Goal: Transaction & Acquisition: Purchase product/service

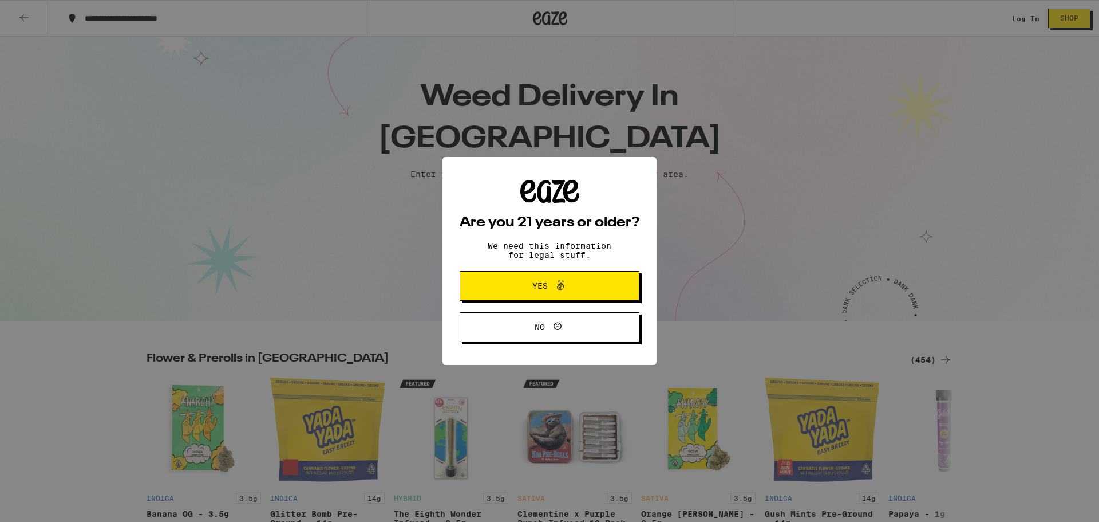
click at [507, 289] on span "Yes" at bounding box center [549, 285] width 87 height 15
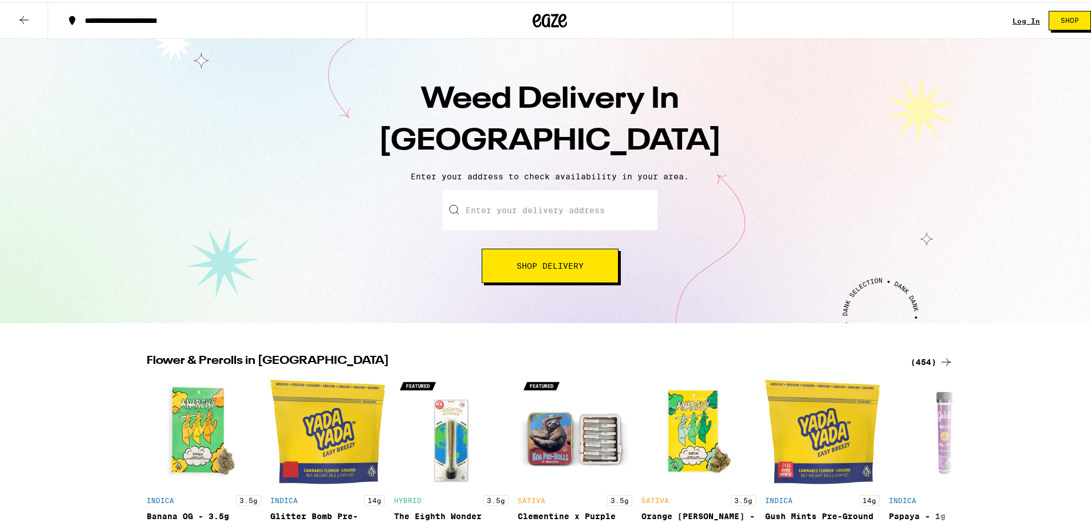
click at [524, 205] on input "Enter your delivery address" at bounding box center [550, 208] width 215 height 40
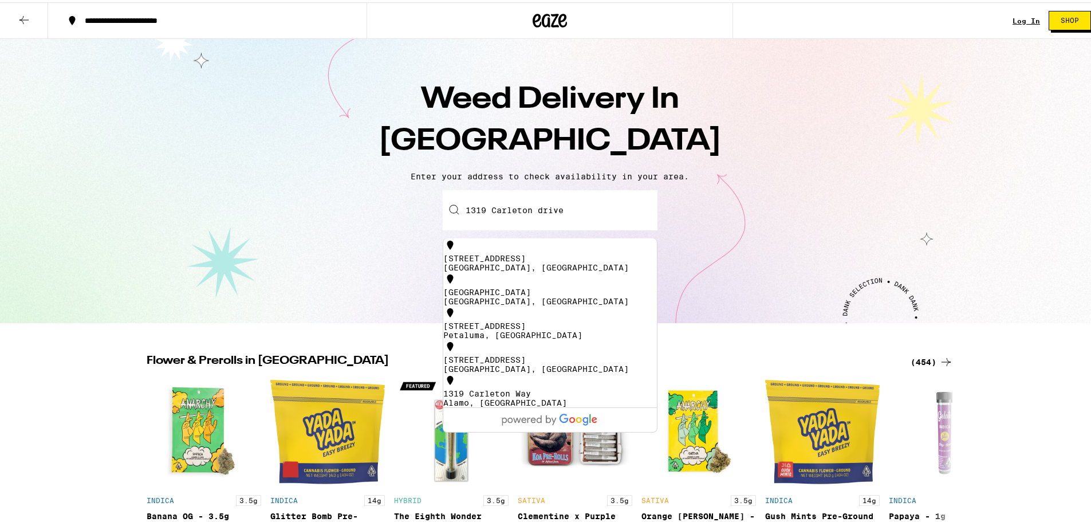
click at [471, 261] on div "[GEOGRAPHIC_DATA], [GEOGRAPHIC_DATA]" at bounding box center [550, 265] width 214 height 9
type input "[STREET_ADDRESS]"
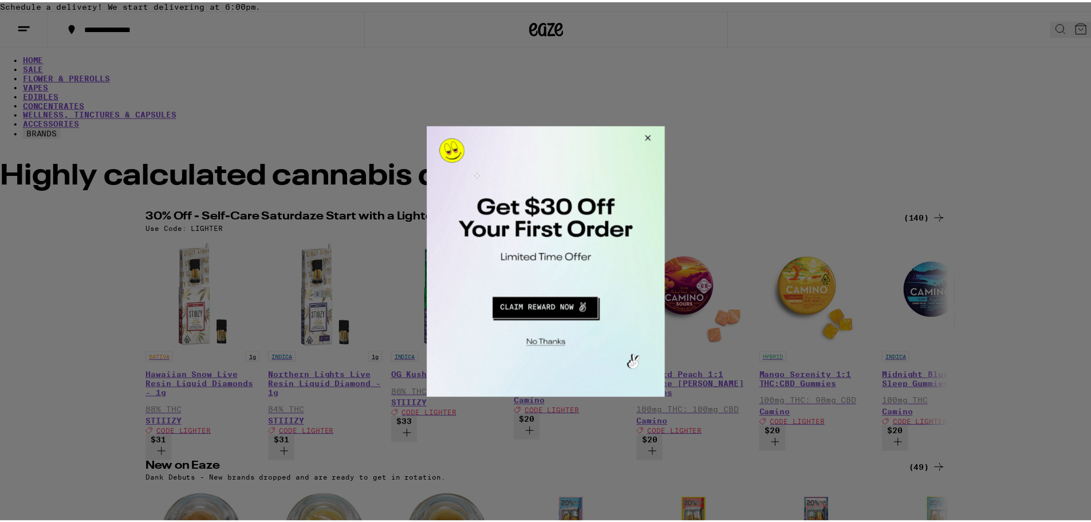
click at [650, 139] on button "Close Modal" at bounding box center [647, 138] width 31 height 27
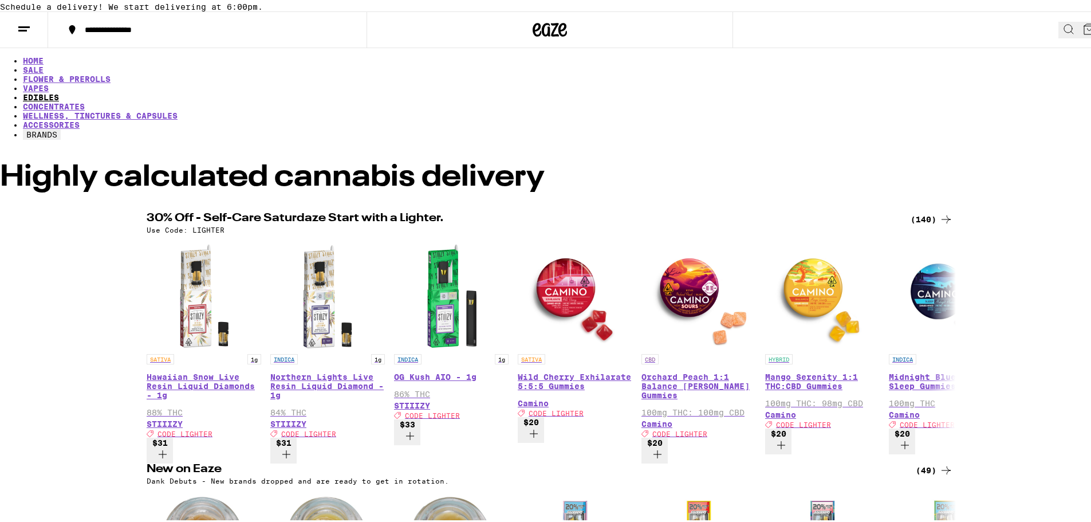
click at [59, 91] on link "EDIBLES" at bounding box center [41, 94] width 36 height 9
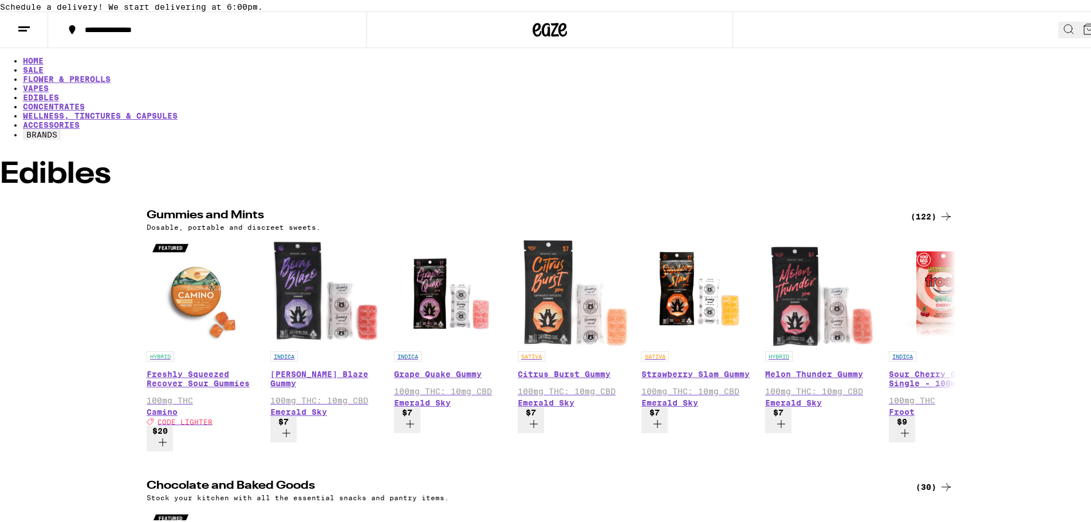
click at [61, 127] on button "BRANDS" at bounding box center [42, 132] width 38 height 10
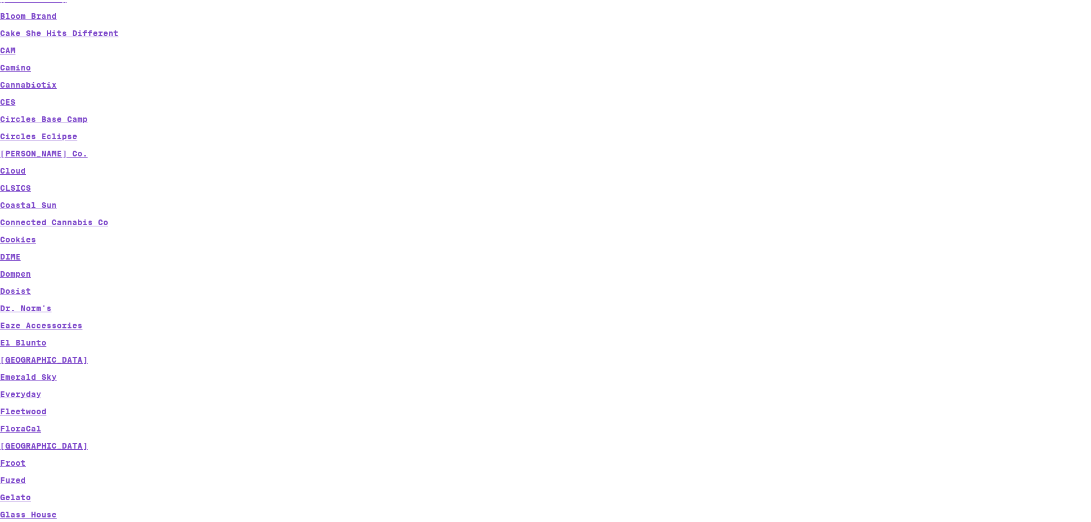
scroll to position [286, 0]
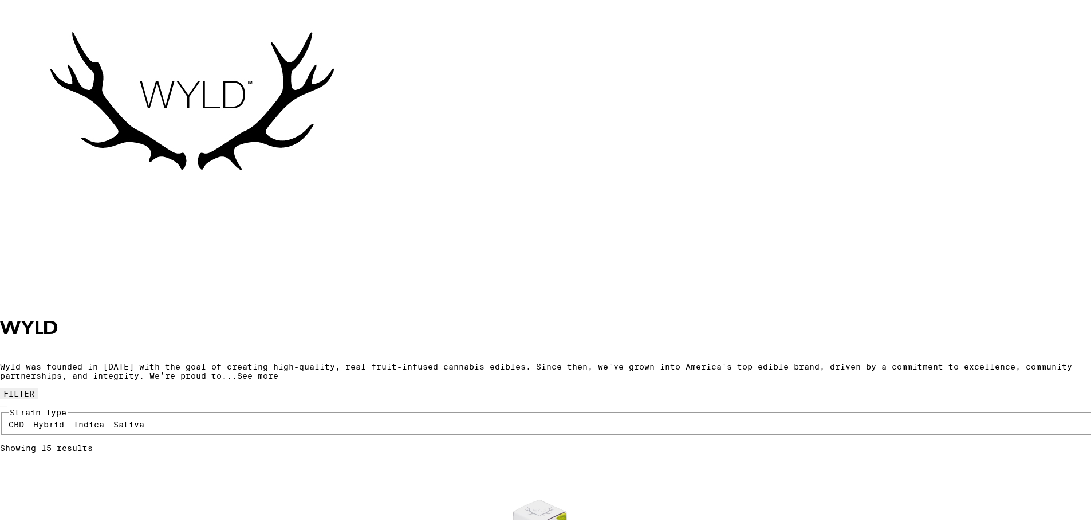
scroll to position [172, 0]
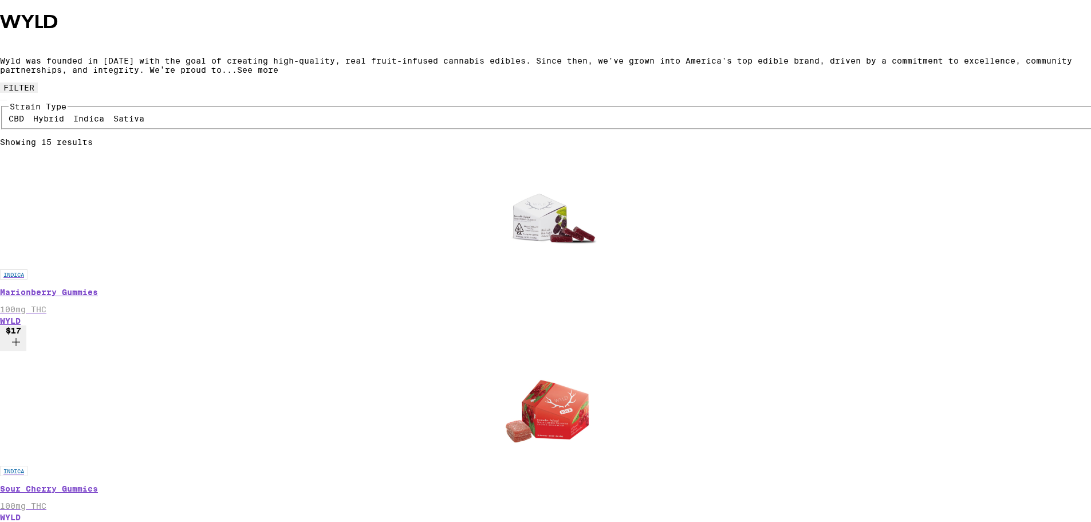
scroll to position [286, 0]
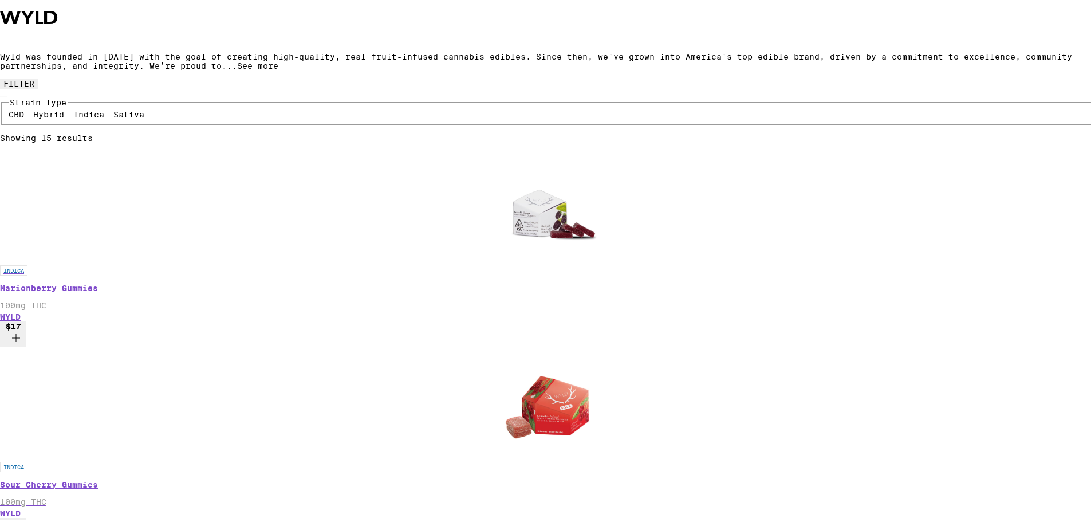
scroll to position [573, 0]
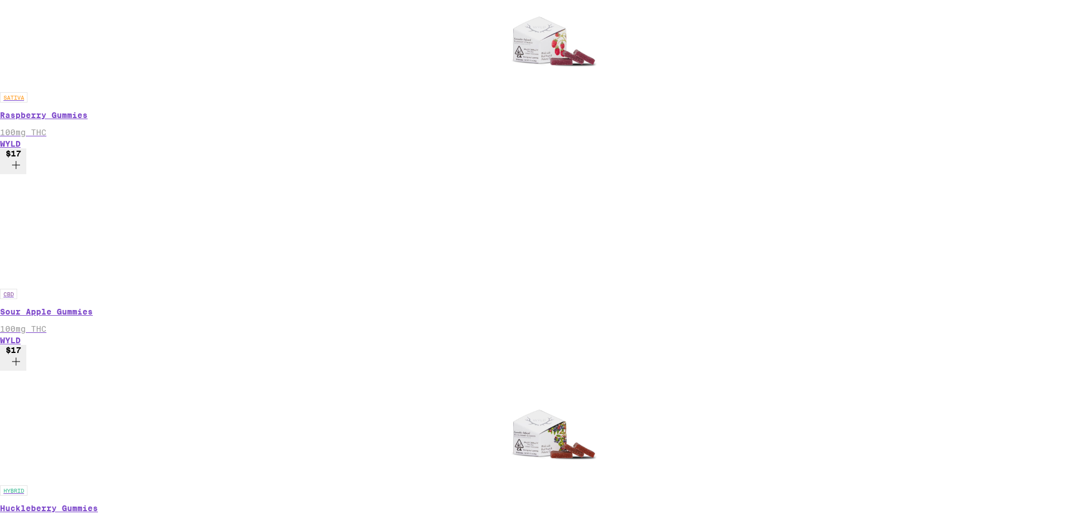
scroll to position [1031, 0]
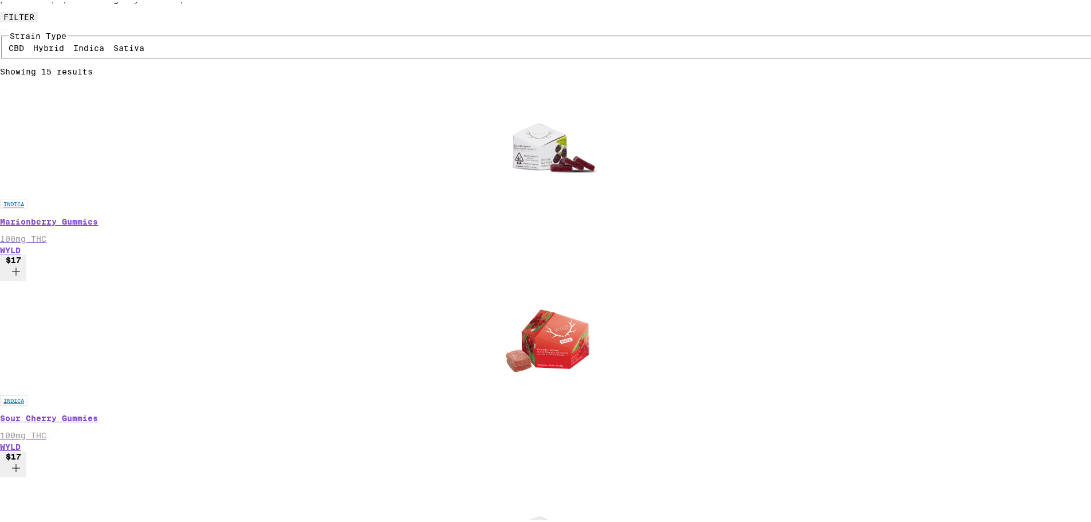
scroll to position [286, 0]
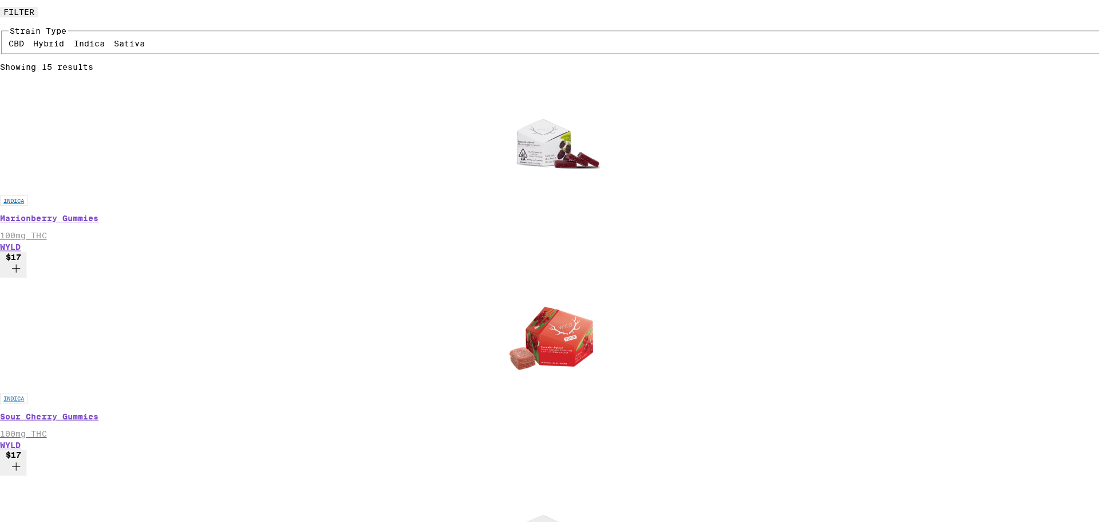
scroll to position [515, 0]
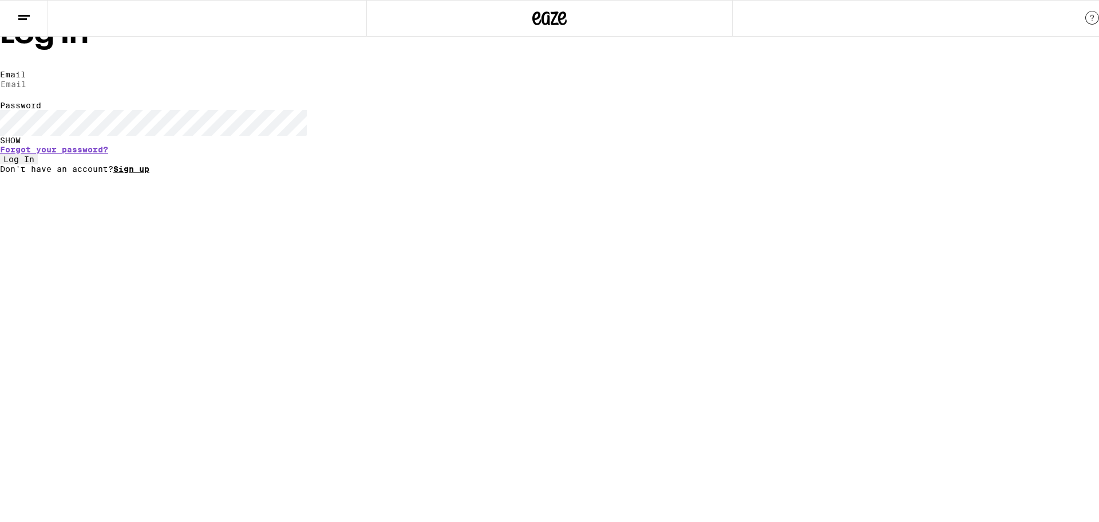
click at [149, 173] on link "Sign up" at bounding box center [131, 168] width 36 height 9
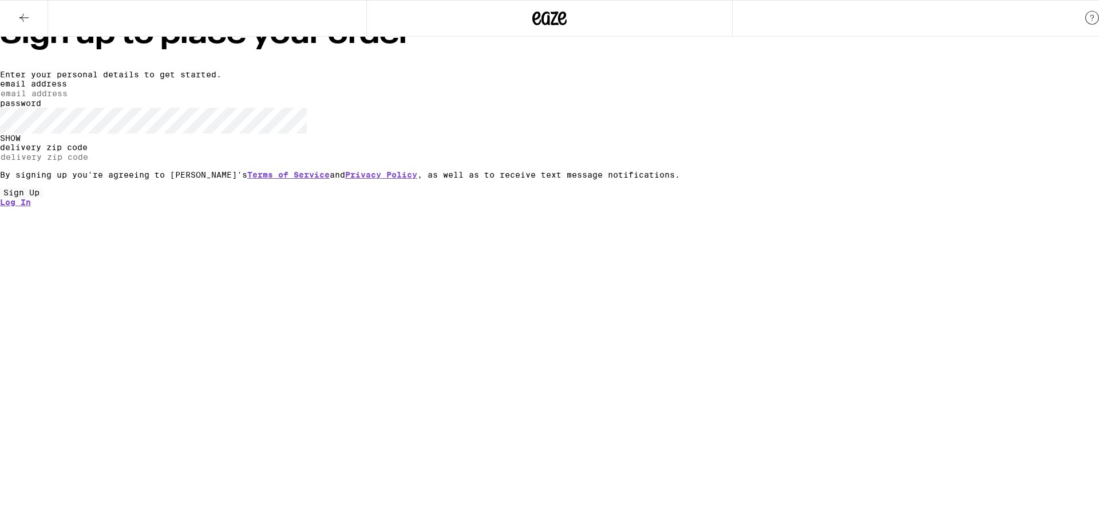
click at [105, 98] on input "email address" at bounding box center [52, 93] width 105 height 10
type input "[EMAIL_ADDRESS][DOMAIN_NAME]"
type input "94523"
click at [40, 197] on span "Sign Up" at bounding box center [21, 192] width 36 height 9
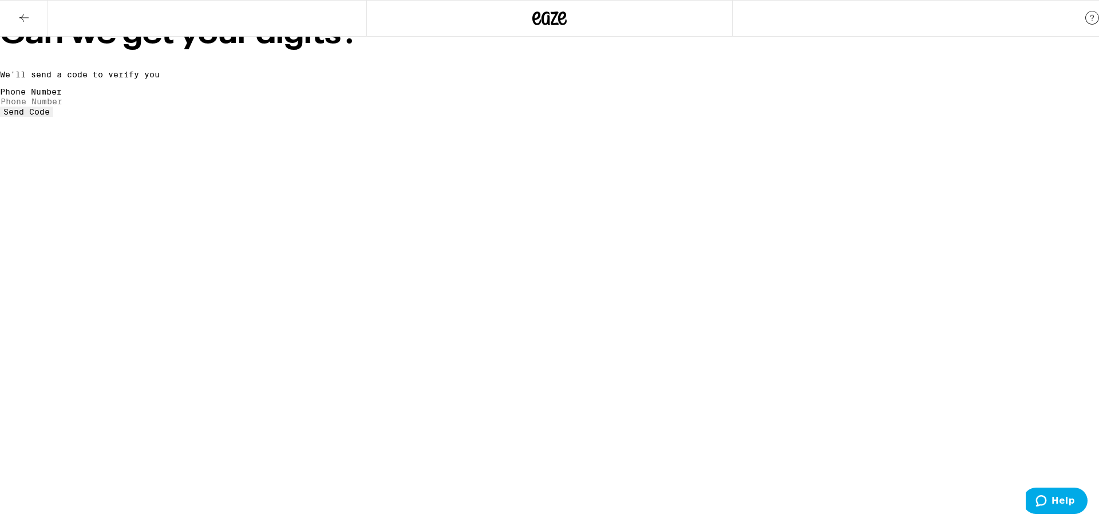
click at [105, 106] on input "Phone Number" at bounding box center [52, 101] width 105 height 10
type input "[PHONE_NUMBER]"
click at [0, 106] on button "Send Code" at bounding box center [26, 111] width 53 height 10
click at [105, 97] on input "tel" at bounding box center [52, 92] width 105 height 10
type input "7"
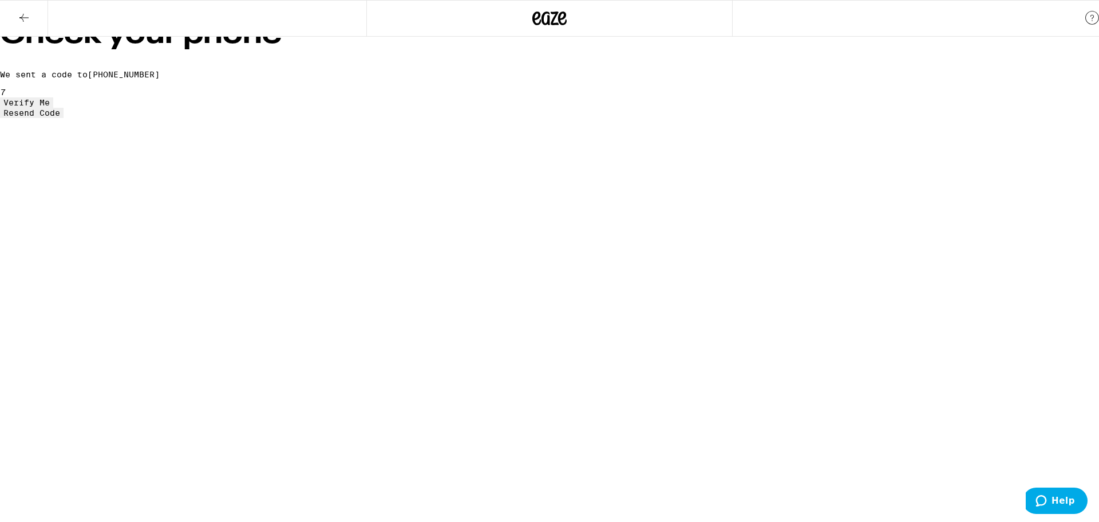
type input "0"
type input "1"
type input "4"
click at [50, 107] on span "Verify Me" at bounding box center [26, 102] width 46 height 9
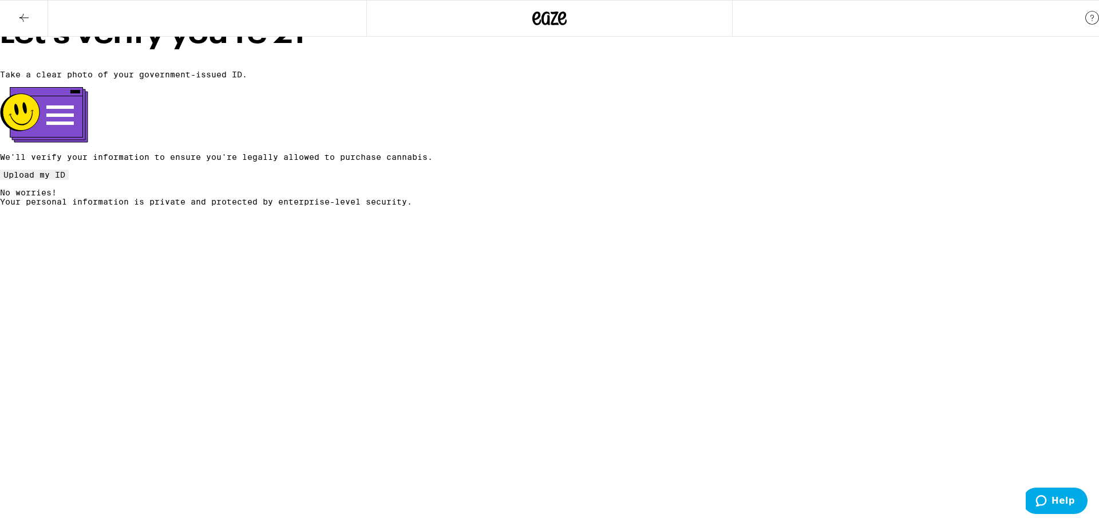
click at [69, 180] on button "Upload my ID" at bounding box center [34, 174] width 69 height 10
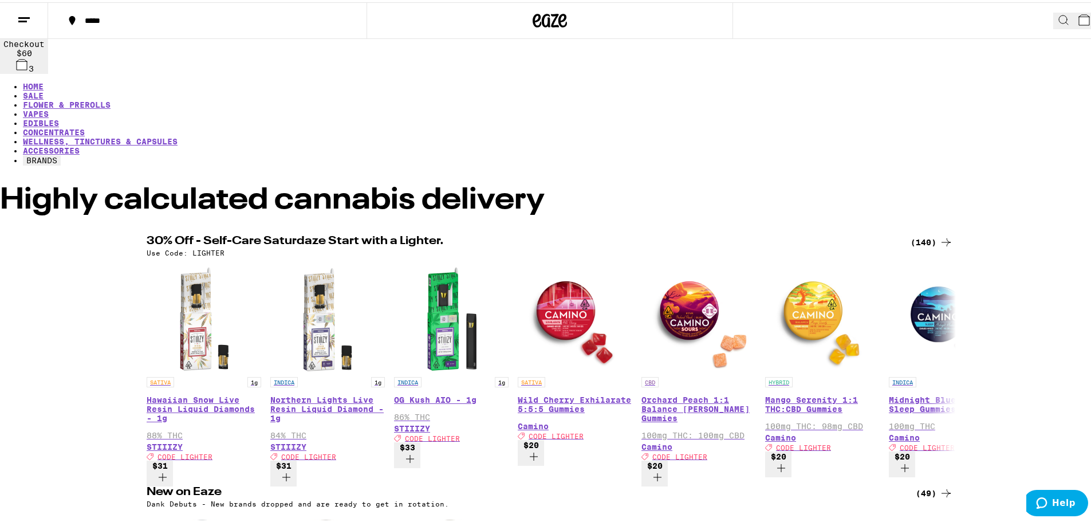
click at [1077, 11] on icon at bounding box center [1084, 18] width 14 height 14
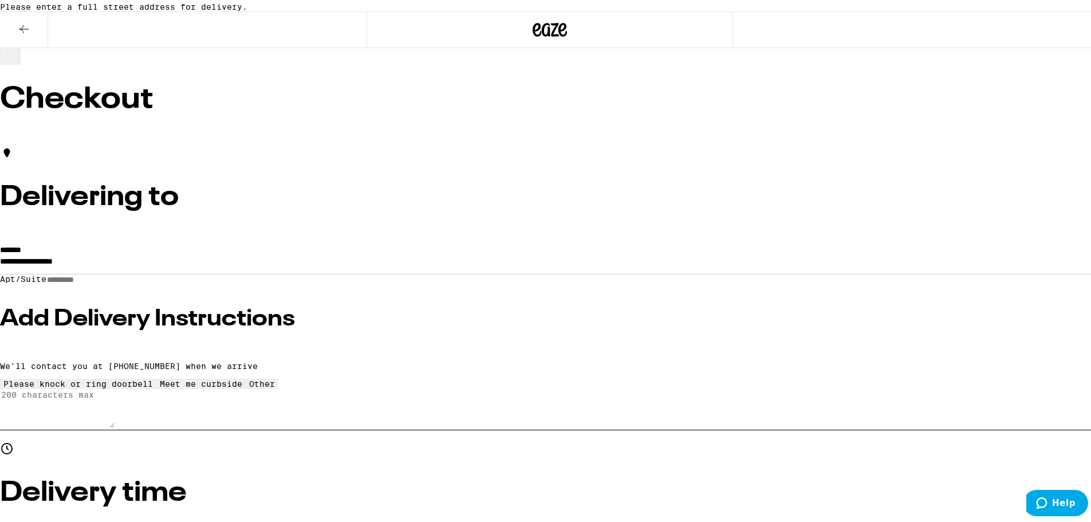
click at [370, 258] on input "**********" at bounding box center [549, 261] width 1099 height 19
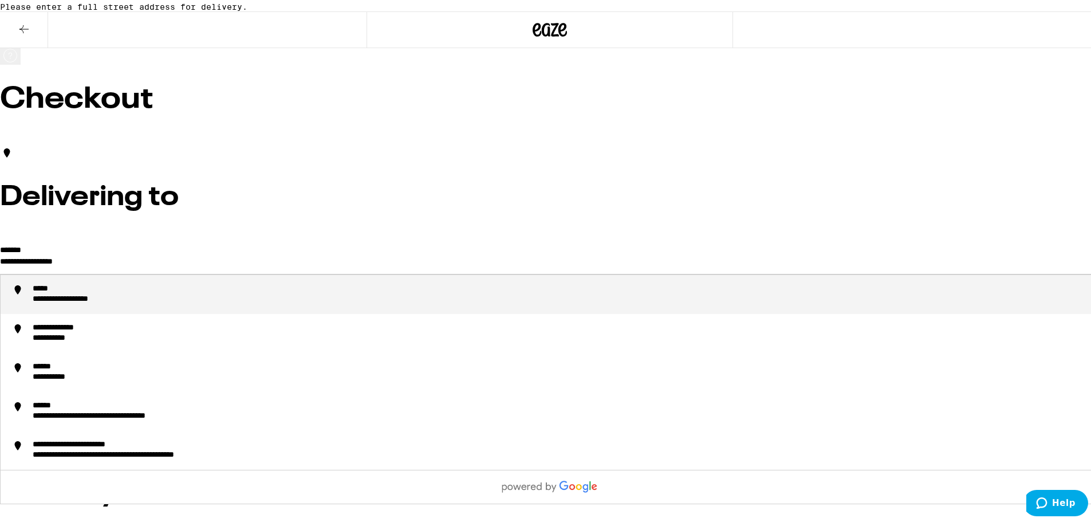
drag, startPoint x: 289, startPoint y: 263, endPoint x: 173, endPoint y: 259, distance: 115.7
click at [131, 292] on div "**********" at bounding box center [82, 287] width 98 height 10
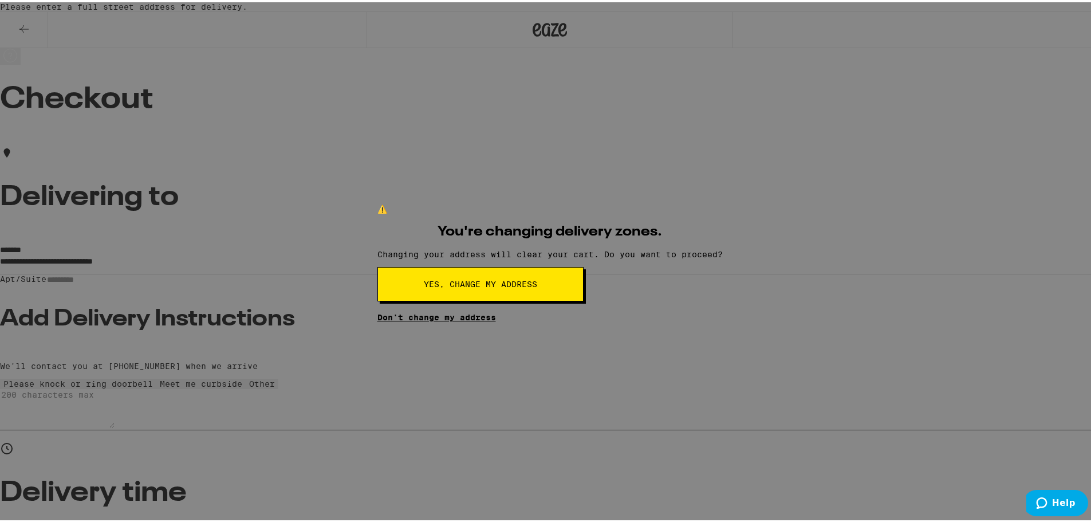
click at [496, 319] on link "Don't change my address" at bounding box center [436, 314] width 119 height 9
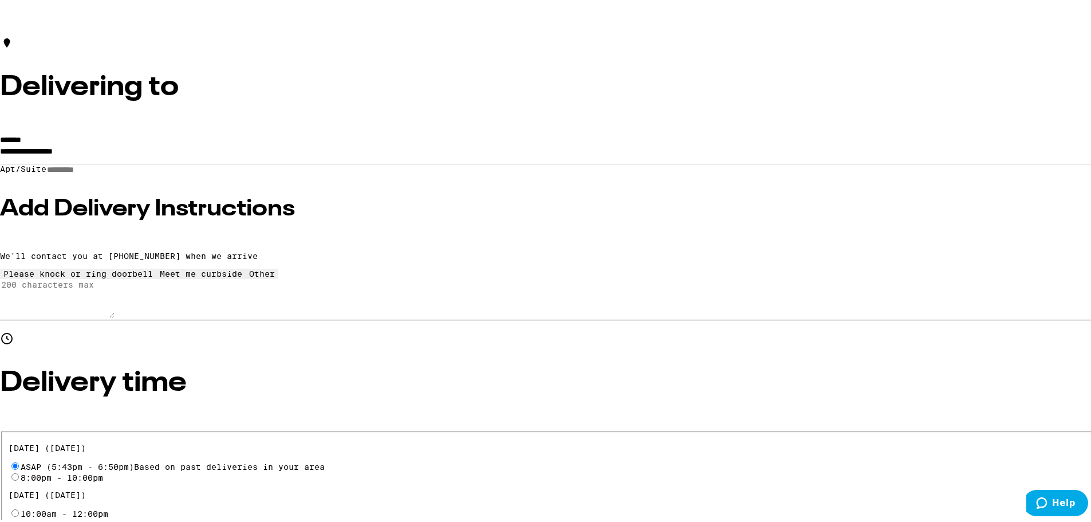
scroll to position [115, 0]
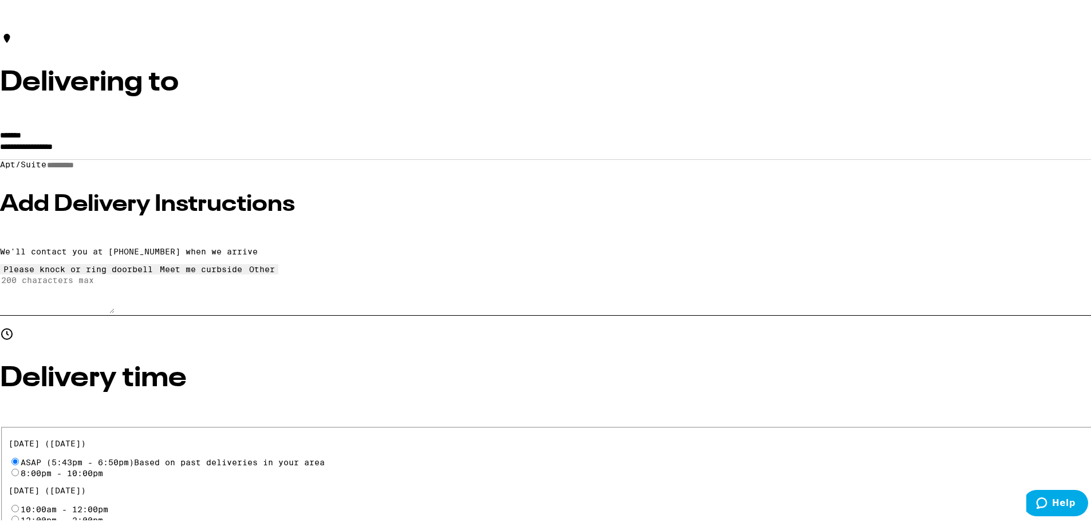
click at [230, 148] on input "**********" at bounding box center [549, 146] width 1099 height 19
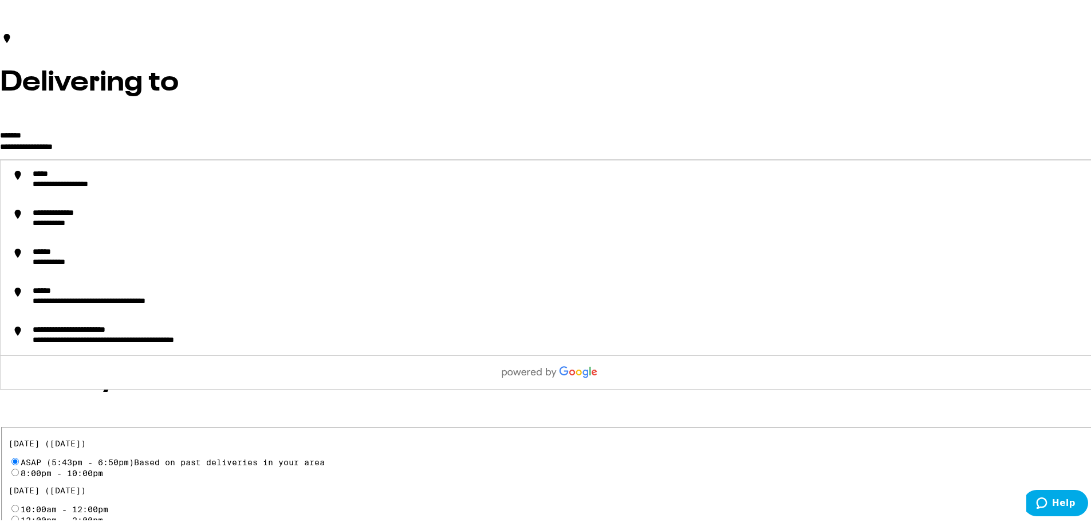
click at [262, 150] on input "**********" at bounding box center [549, 146] width 1099 height 19
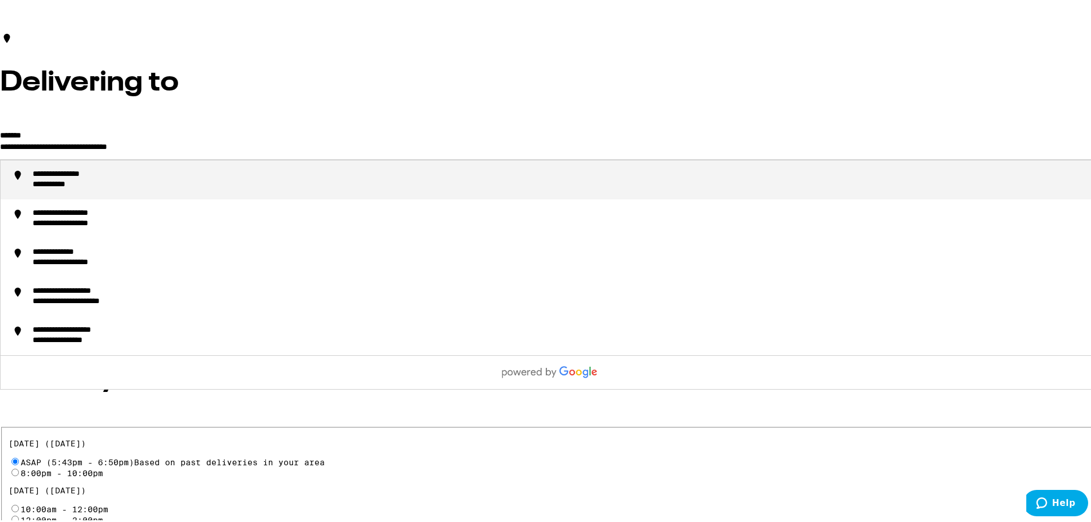
click at [327, 195] on li "**********" at bounding box center [550, 177] width 1098 height 39
type input "**********"
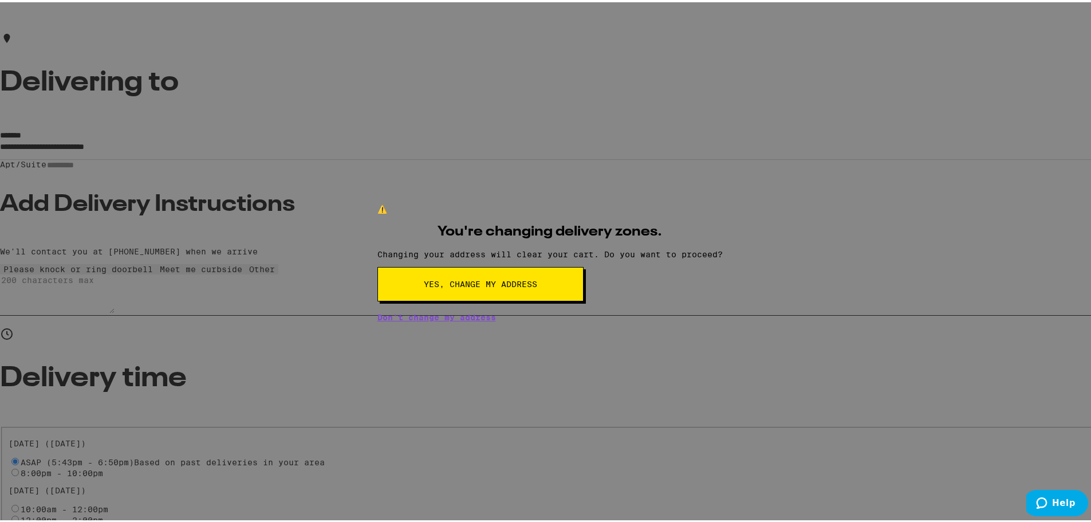
click at [583, 299] on button "Yes, change my address" at bounding box center [480, 282] width 206 height 34
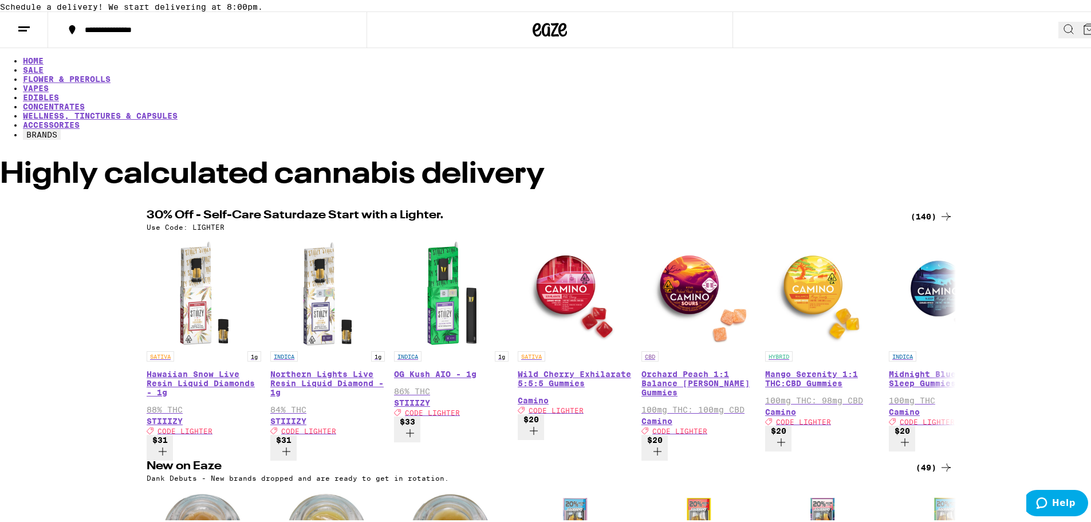
click at [61, 127] on button "BRANDS" at bounding box center [42, 132] width 38 height 10
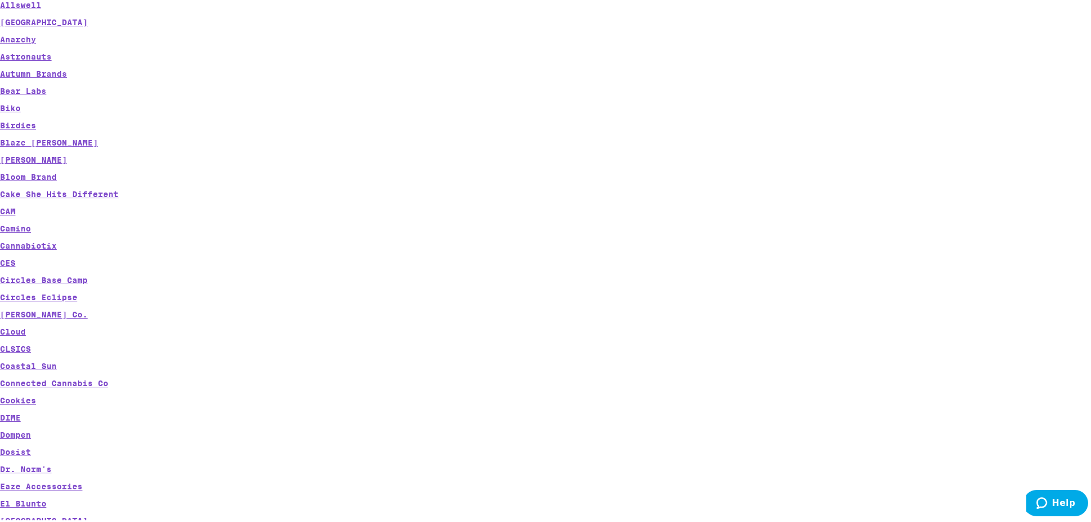
scroll to position [255, 0]
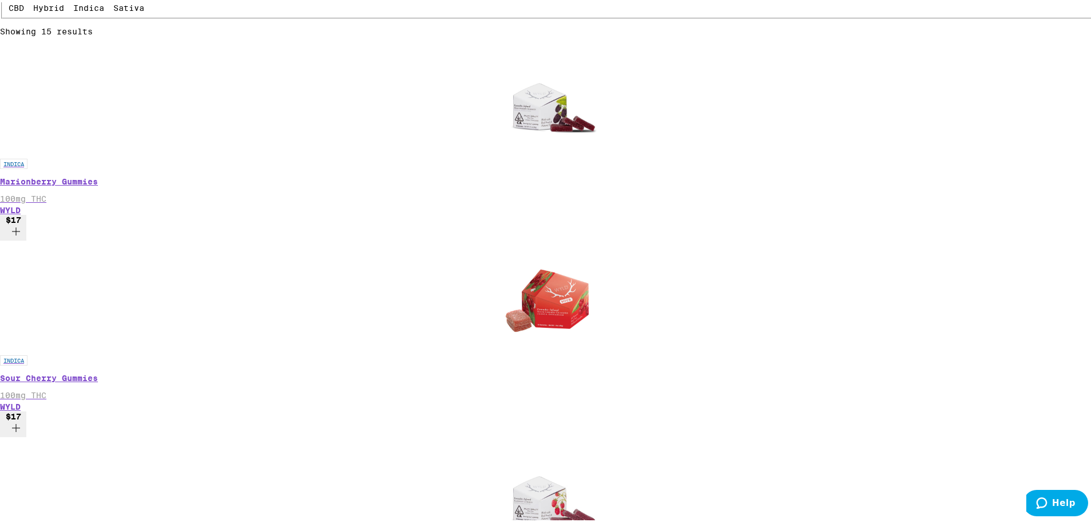
scroll to position [573, 0]
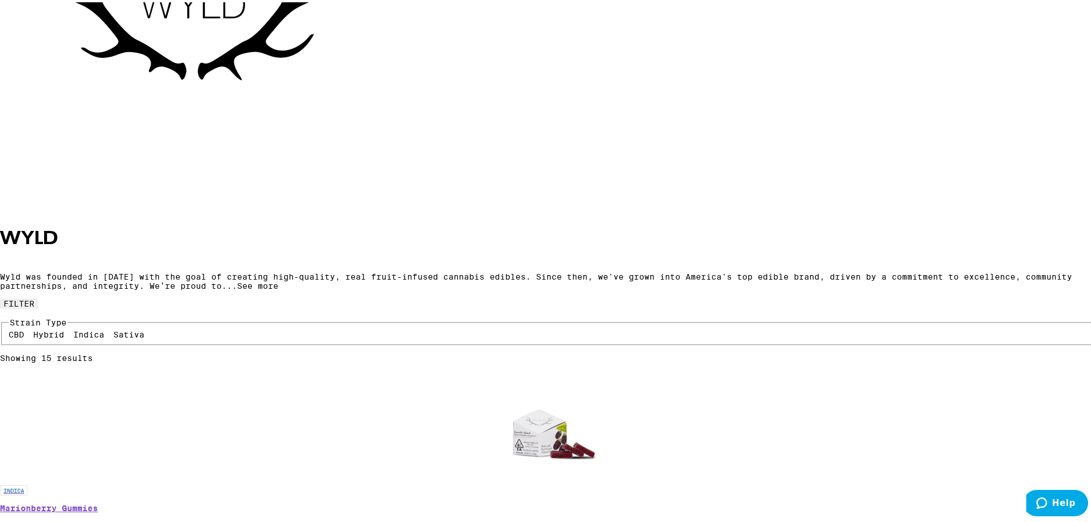
scroll to position [172, 0]
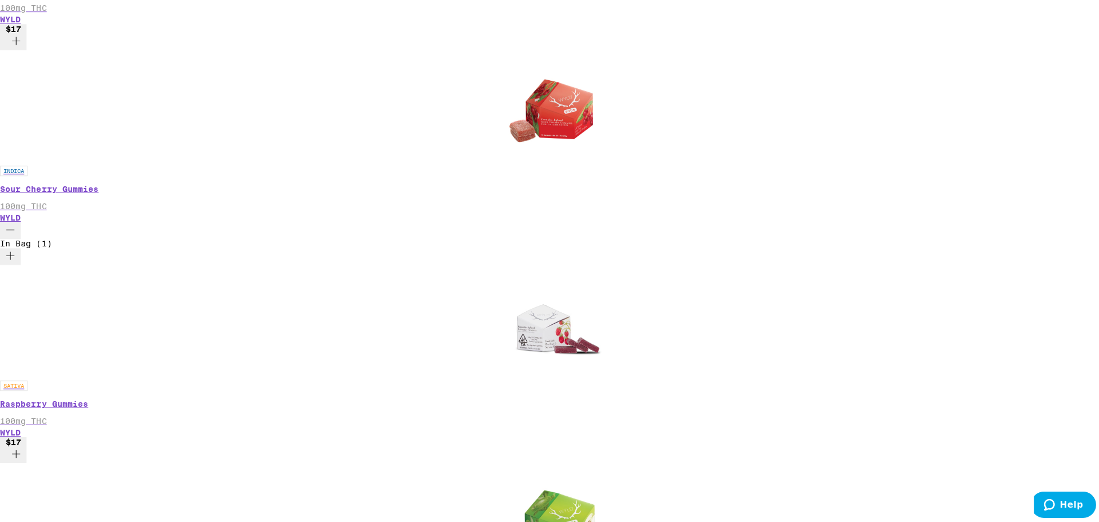
scroll to position [744, 0]
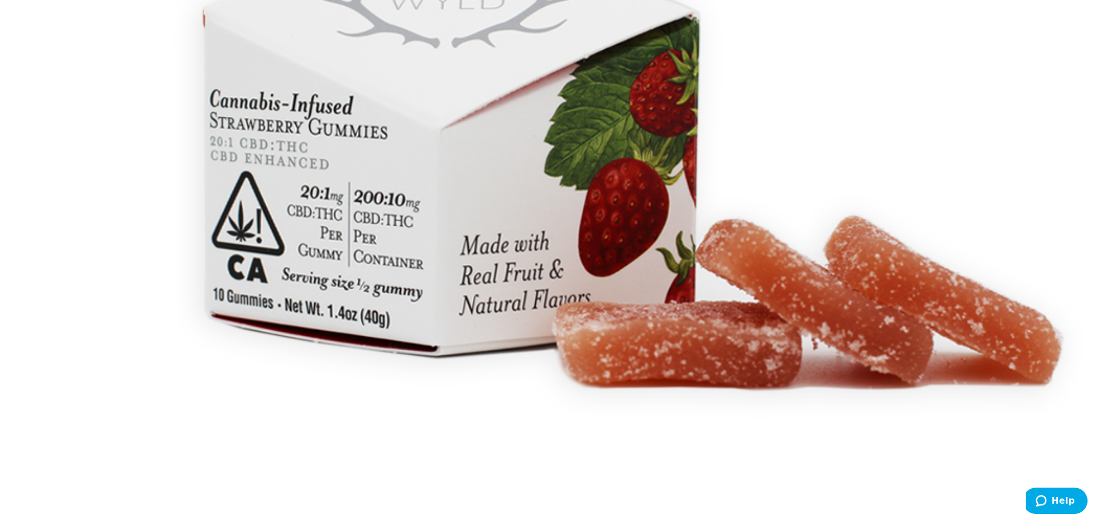
scroll to position [88, 0]
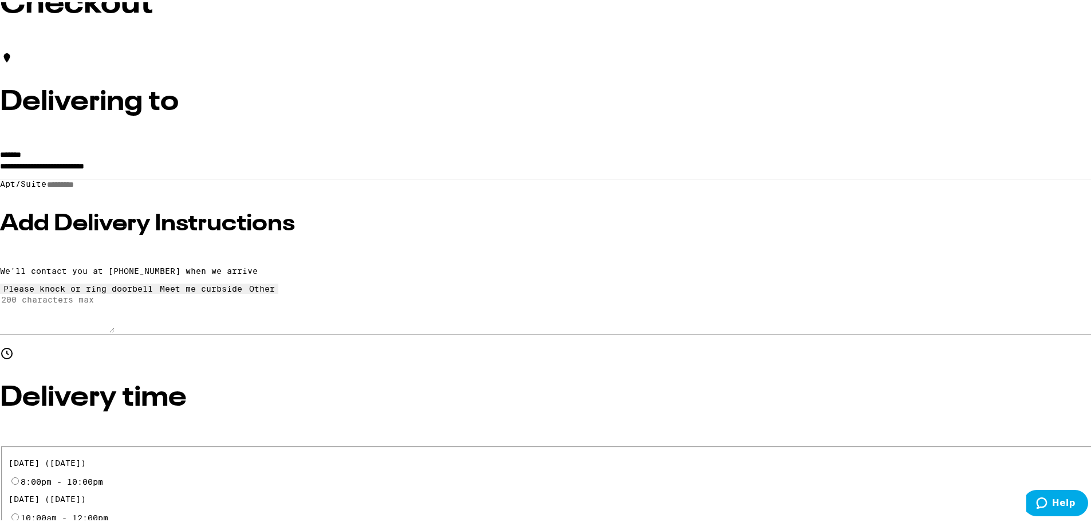
scroll to position [115, 0]
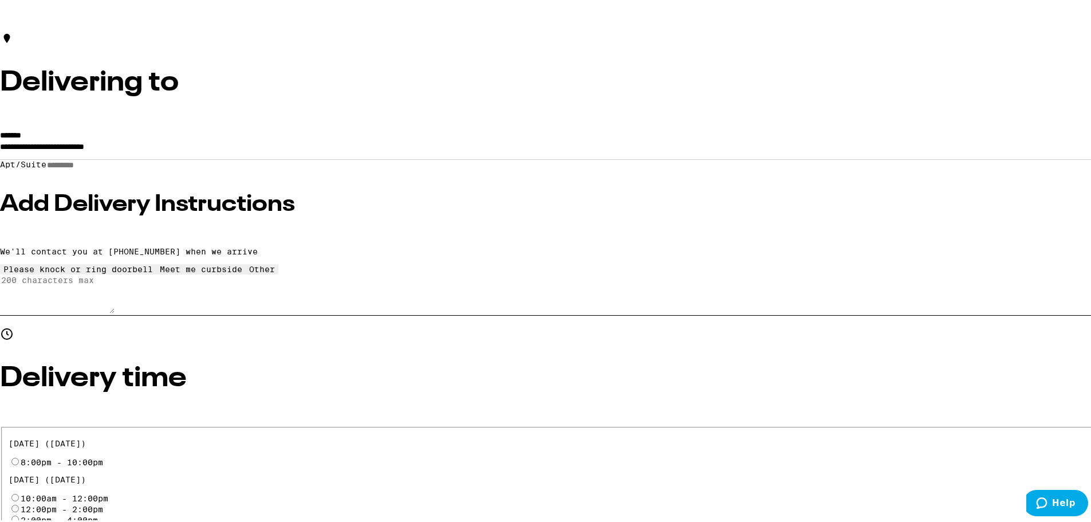
click at [19, 455] on input "8:00pm - 10:00pm" at bounding box center [14, 458] width 7 height 7
radio input "true"
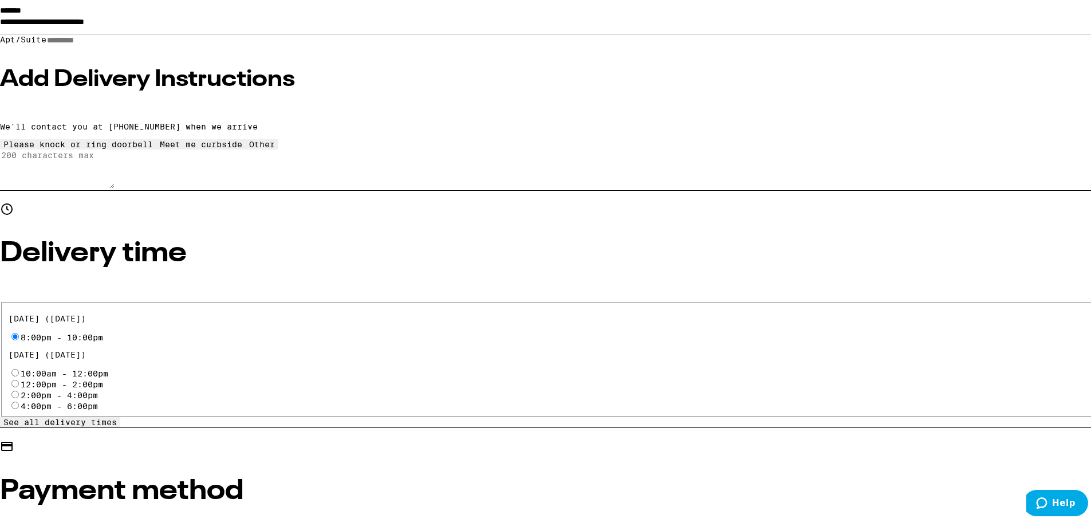
scroll to position [286, 0]
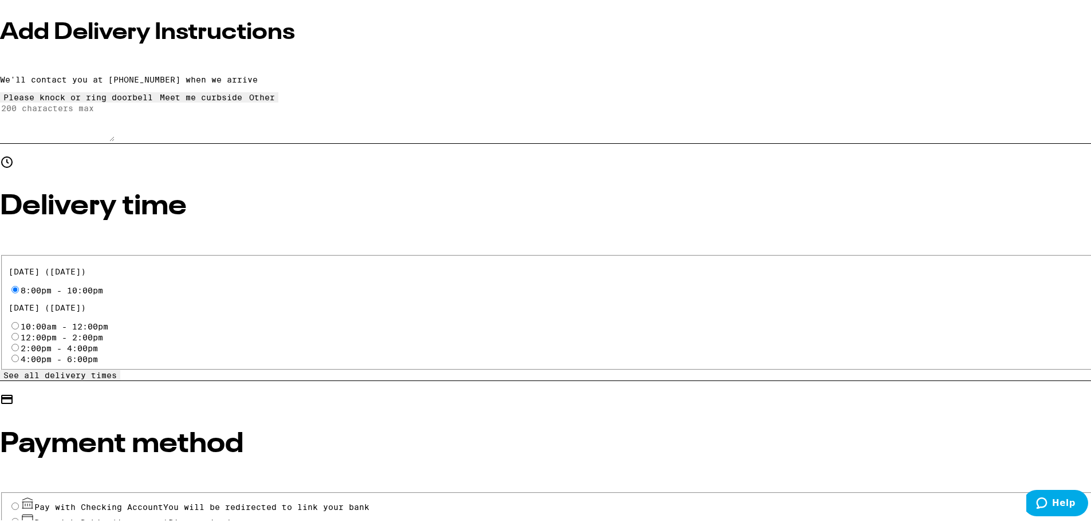
click at [19, 515] on input "Pay with Debit (in person) Pin required" at bounding box center [14, 518] width 7 height 7
radio input "true"
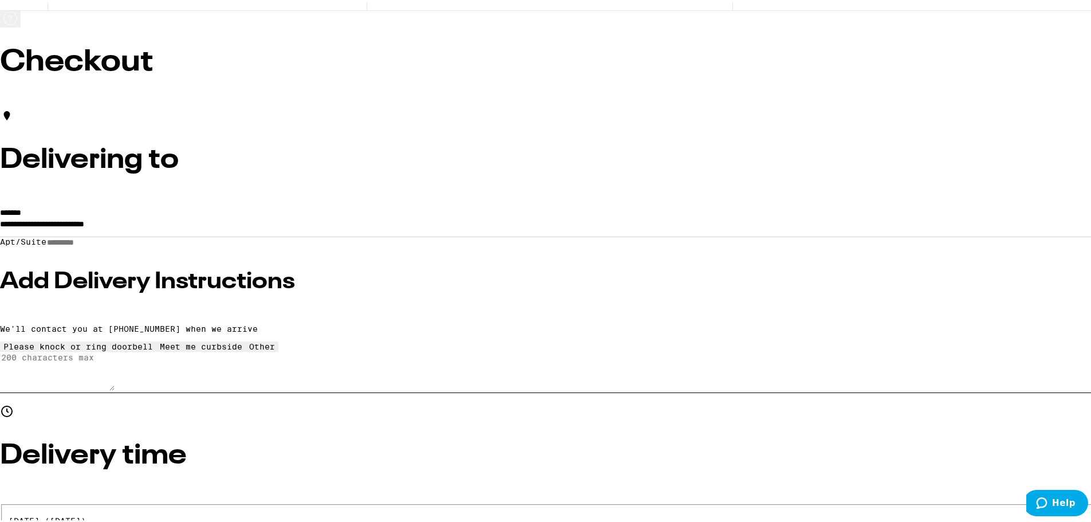
scroll to position [57, 0]
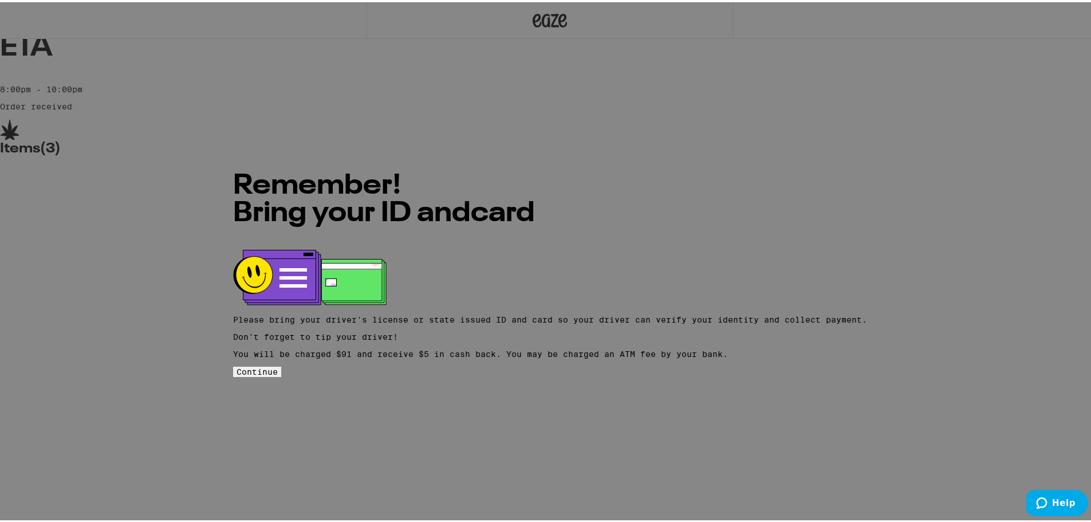
click at [278, 369] on span "Continue" at bounding box center [256, 369] width 41 height 9
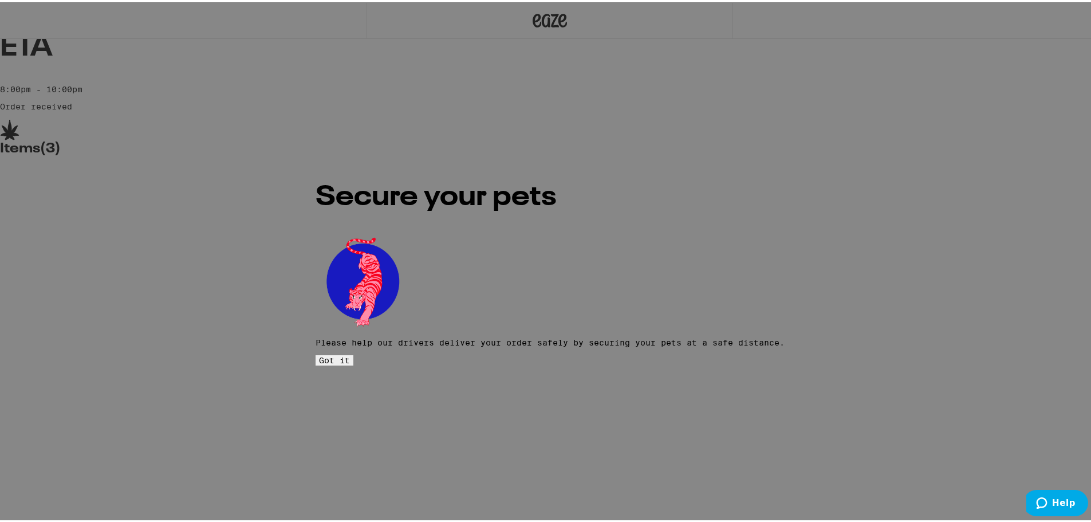
click at [350, 353] on span "Got it" at bounding box center [334, 357] width 31 height 9
